Goal: Find specific page/section: Find specific page/section

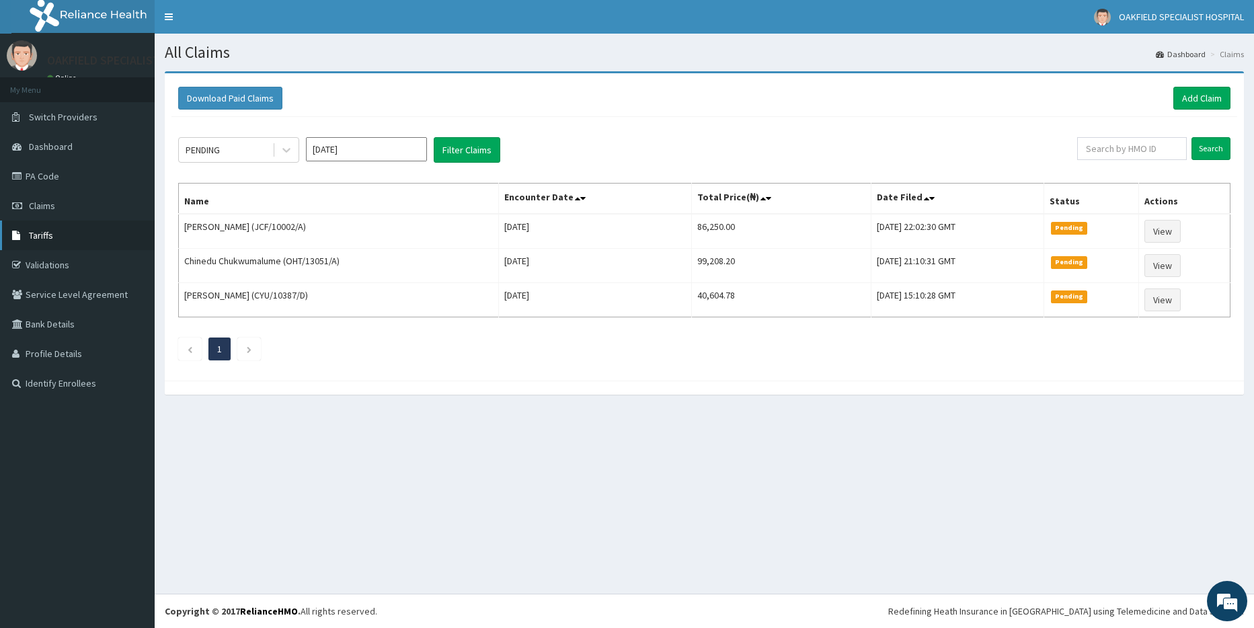
click at [31, 237] on span "Tariffs" at bounding box center [41, 235] width 24 height 12
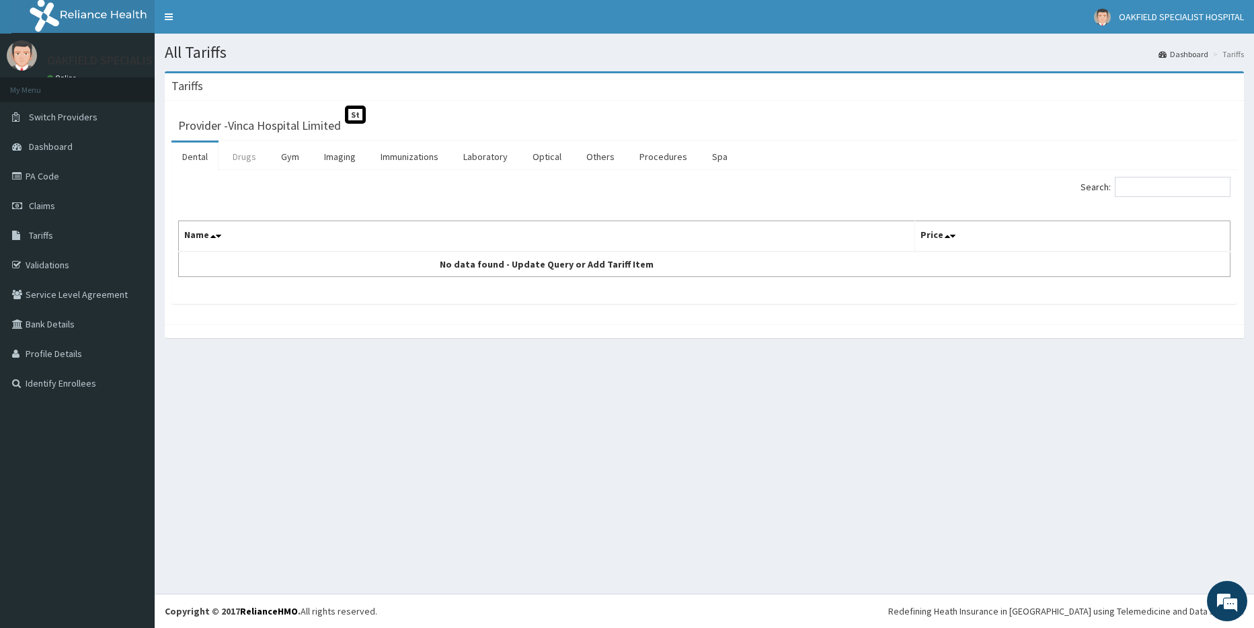
click at [248, 156] on link "Drugs" at bounding box center [244, 157] width 45 height 28
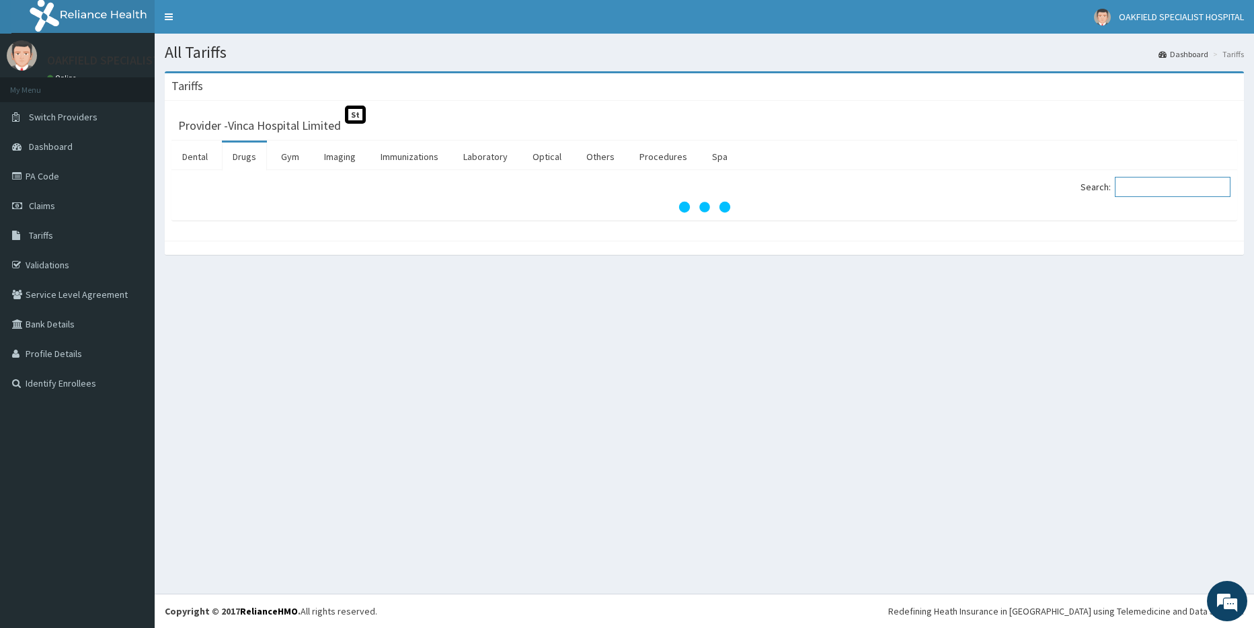
click at [1129, 188] on input "Search:" at bounding box center [1173, 187] width 116 height 20
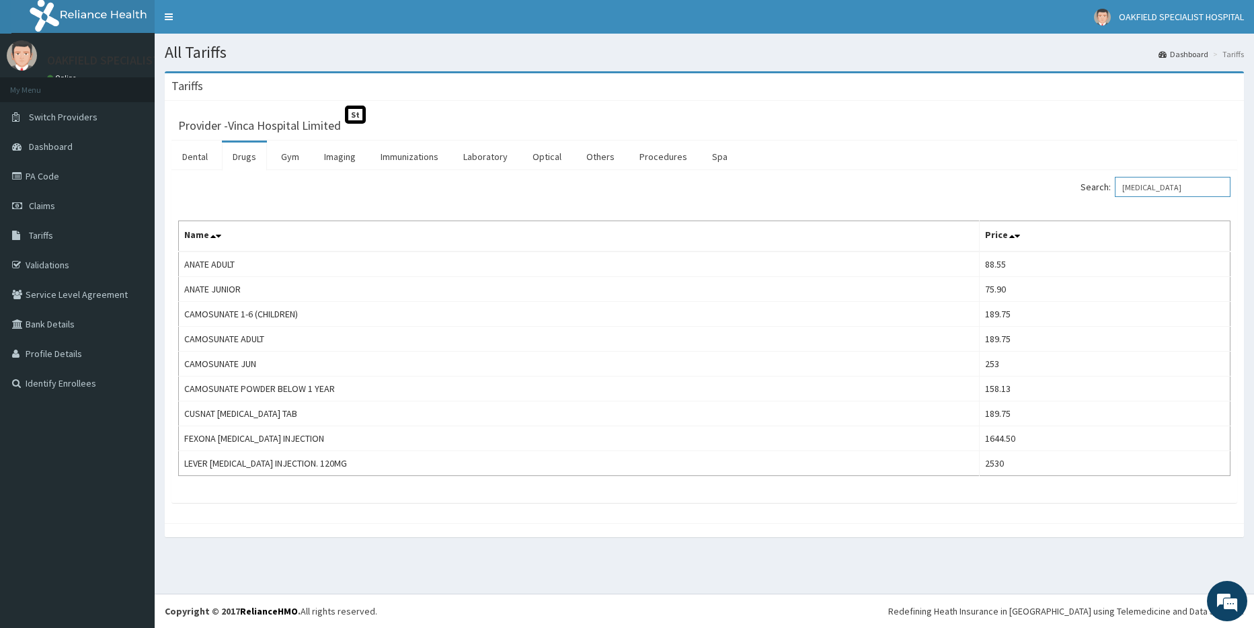
type input "ARTESUNATE"
